Goal: Navigation & Orientation: Find specific page/section

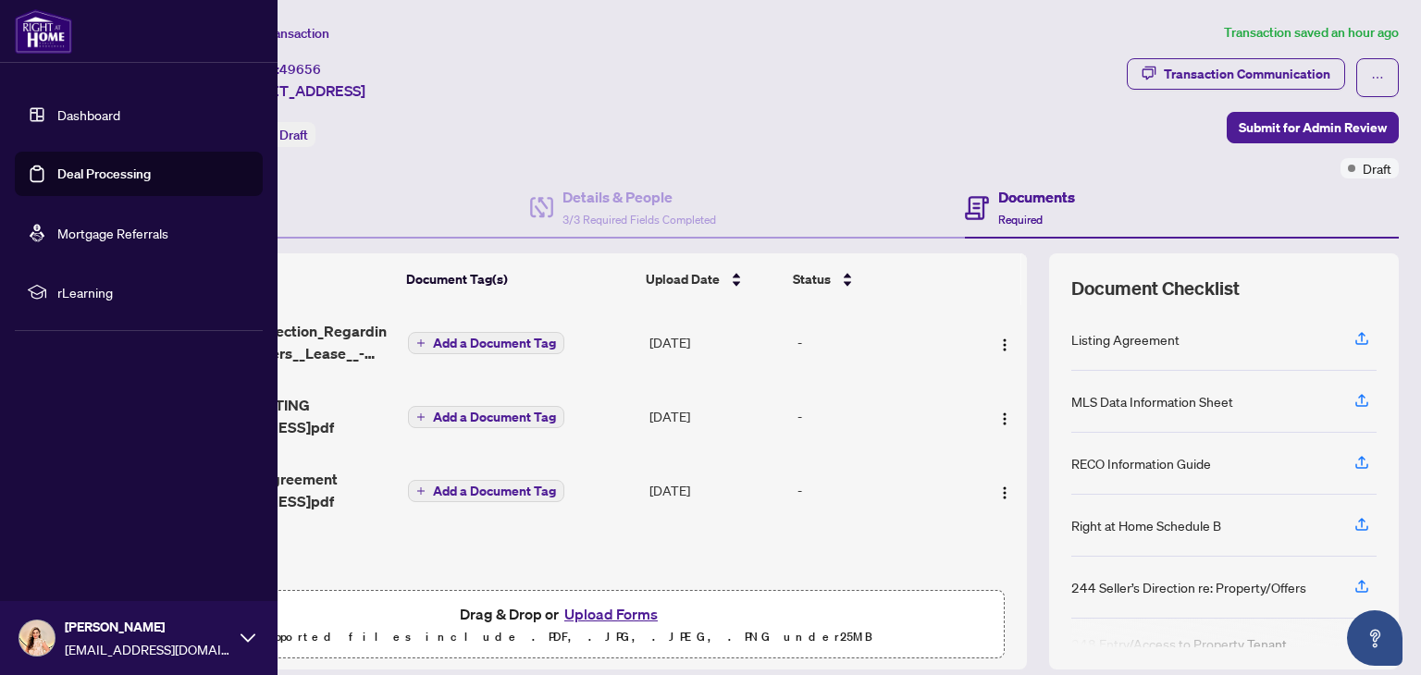
click at [120, 112] on link "Dashboard" at bounding box center [88, 114] width 63 height 17
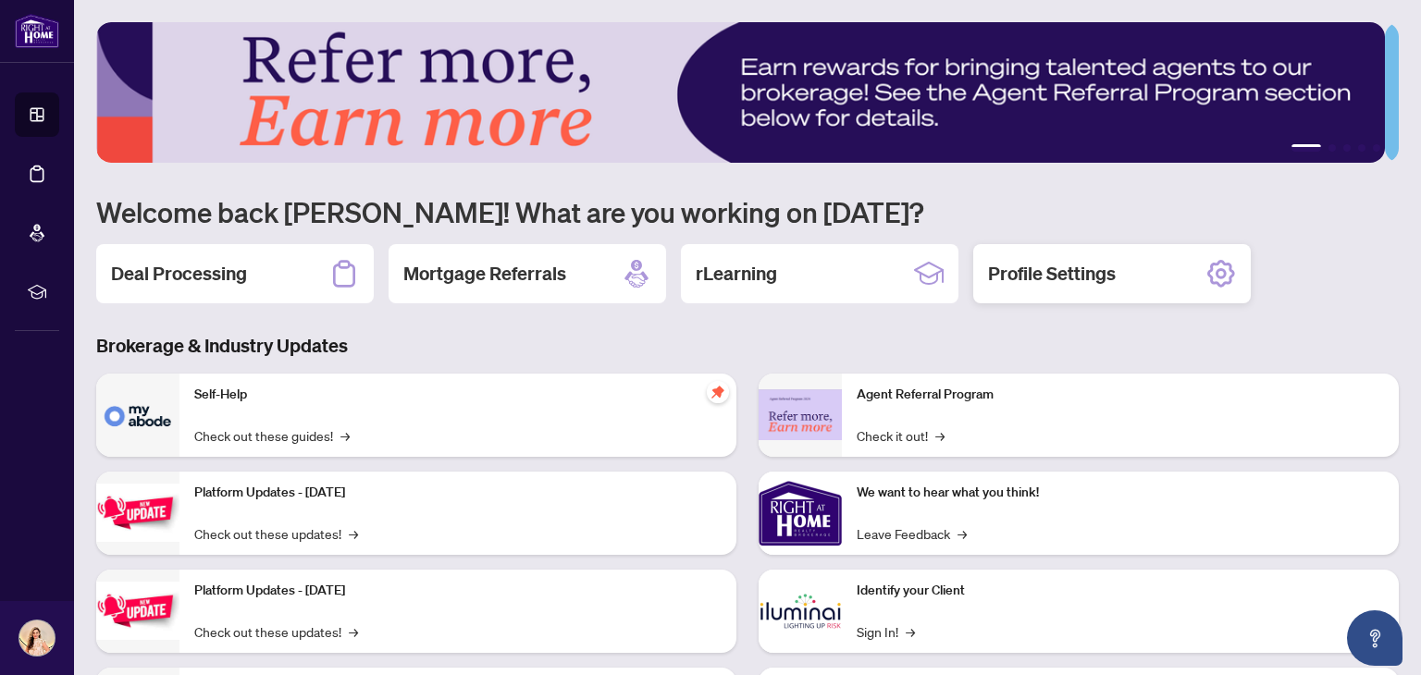
click at [1091, 285] on div "Profile Settings" at bounding box center [1111, 273] width 277 height 59
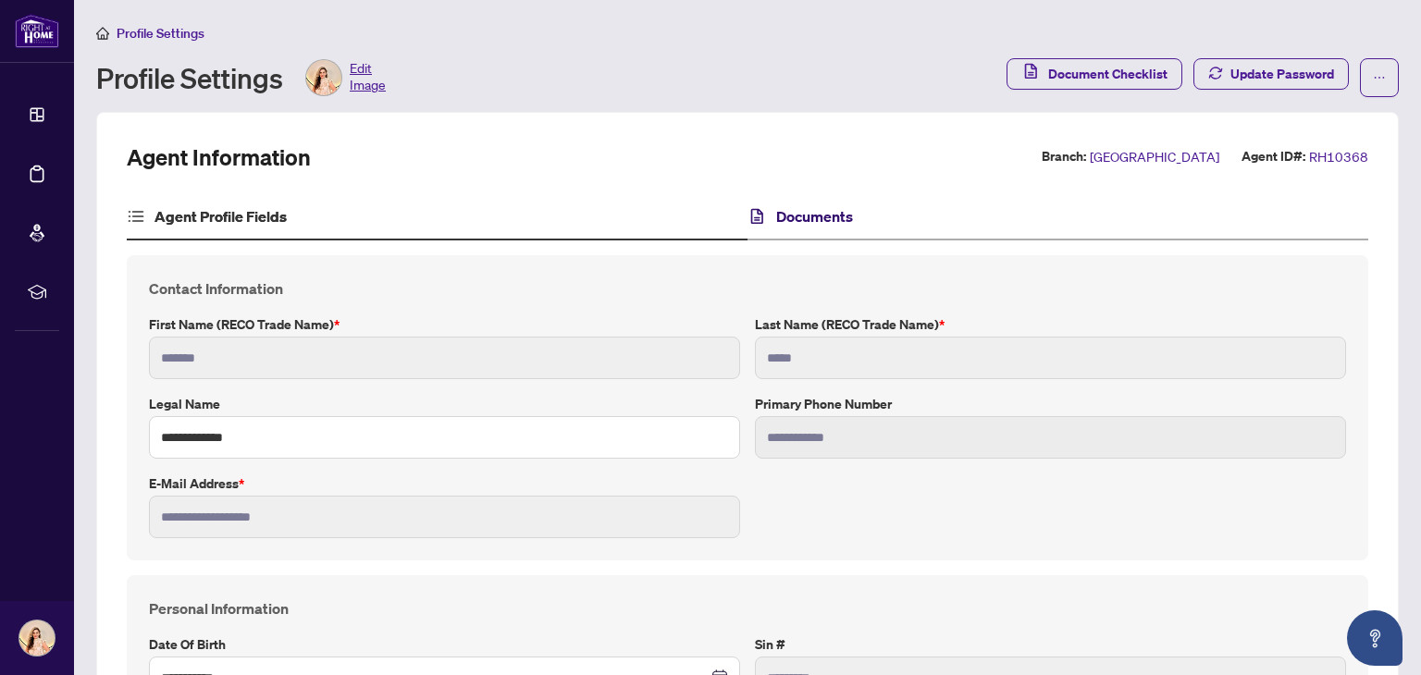
click at [831, 224] on h4 "Documents" at bounding box center [814, 216] width 77 height 22
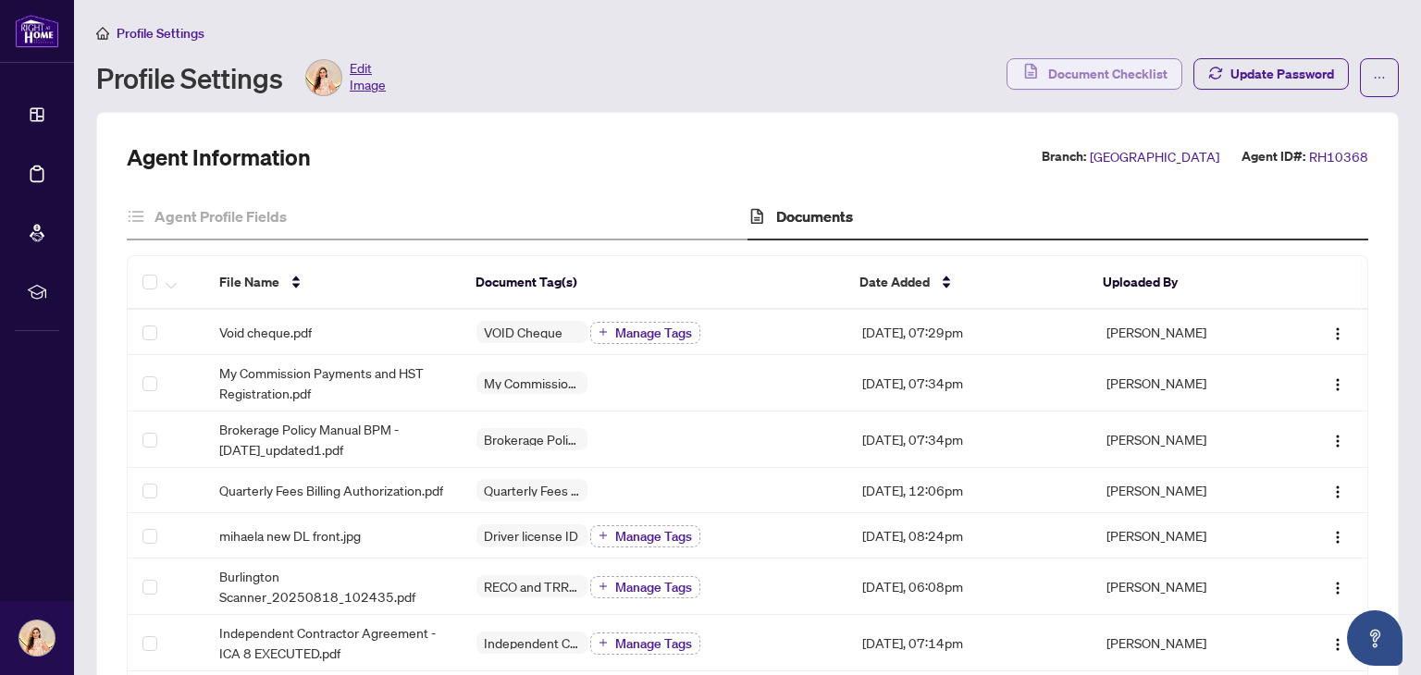
click at [1117, 82] on span "Document Checklist" at bounding box center [1107, 74] width 119 height 30
